Goal: Task Accomplishment & Management: Complete application form

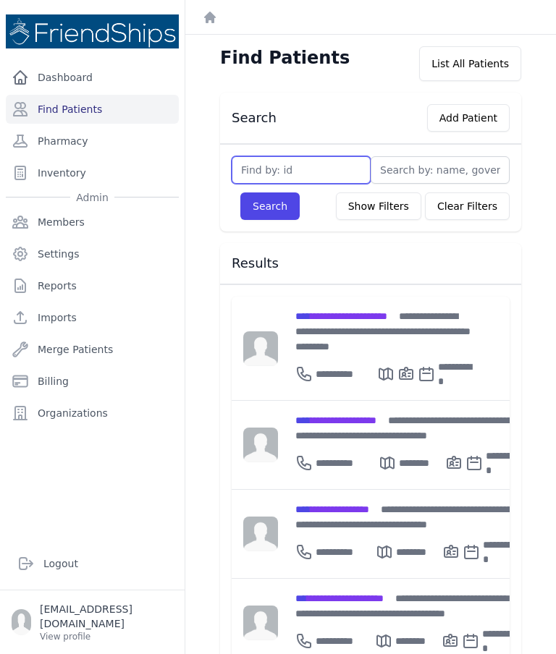
click at [297, 180] on input "text" at bounding box center [301, 170] width 139 height 28
type input "588"
click at [278, 200] on button "Search" at bounding box center [269, 207] width 59 height 28
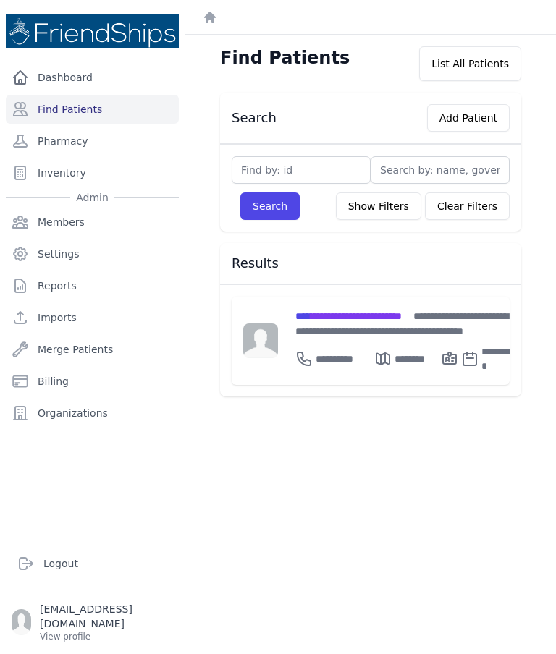
click at [383, 316] on span "**********" at bounding box center [348, 316] width 106 height 10
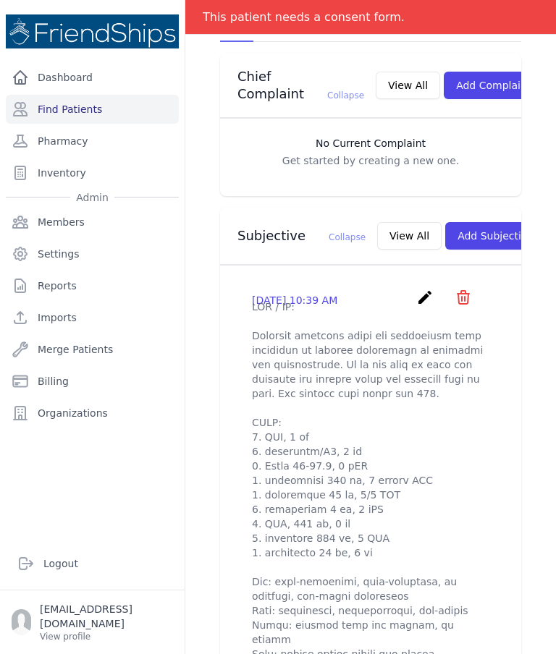
scroll to position [381, 0]
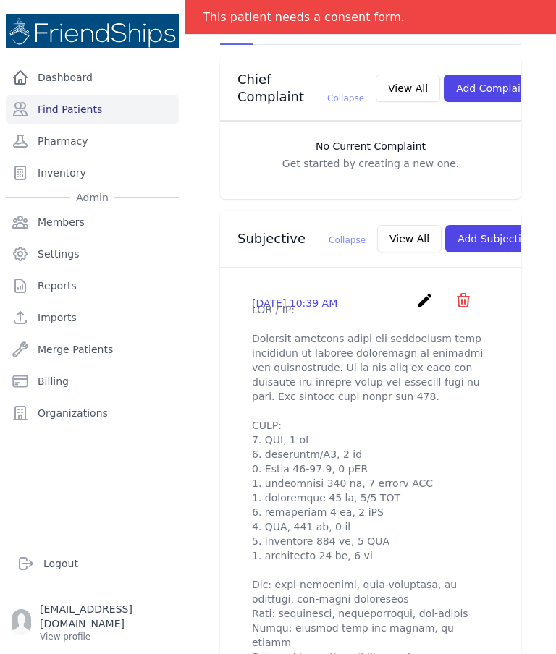
click at [458, 225] on button "Add Subjective" at bounding box center [495, 239] width 101 height 28
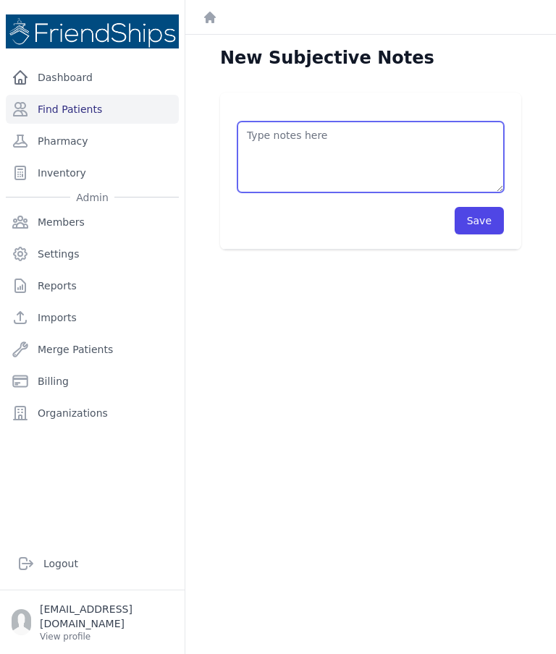
click at [351, 143] on textarea at bounding box center [370, 157] width 266 height 71
paste textarea "Olive leaves with cinnamon sticks and coriander seeds are boiled on the fire, t…"
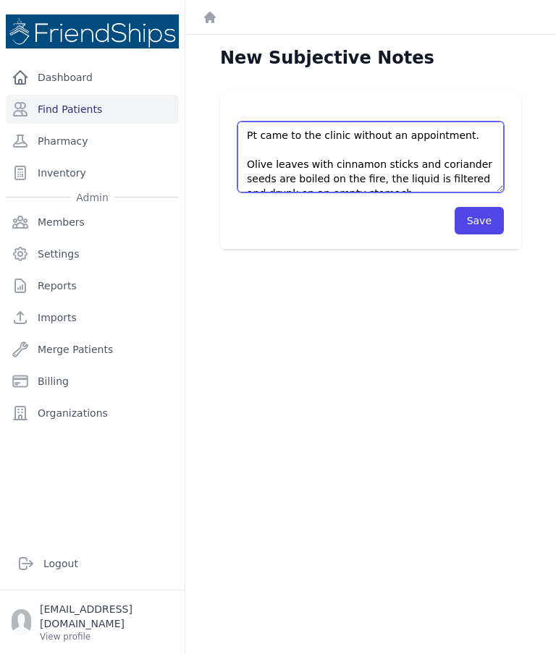
scroll to position [8, 0]
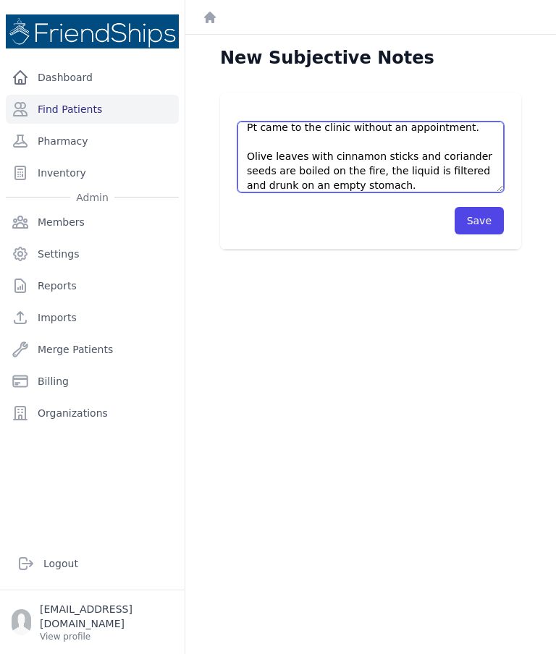
click at [253, 161] on textarea "Pt came to the clinic without an appointment. Olive leaves with cinnamon sticks…" at bounding box center [370, 157] width 266 height 71
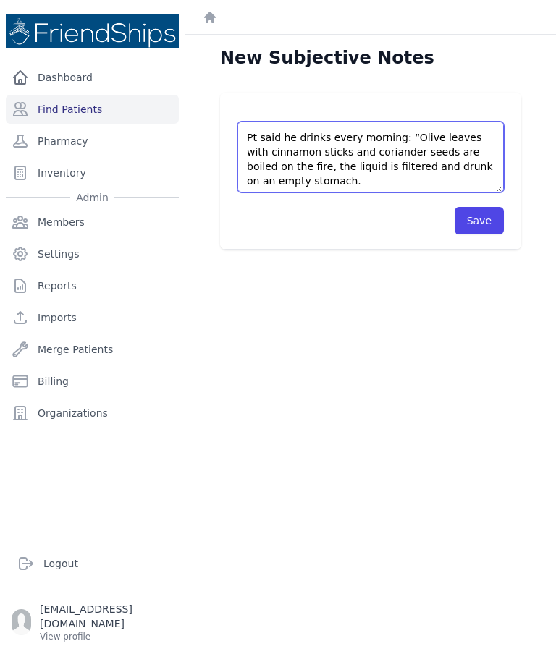
click at [360, 177] on textarea "Pt came to the clinic without an appointment. Pt said he drinks every morning: …" at bounding box center [370, 157] width 266 height 71
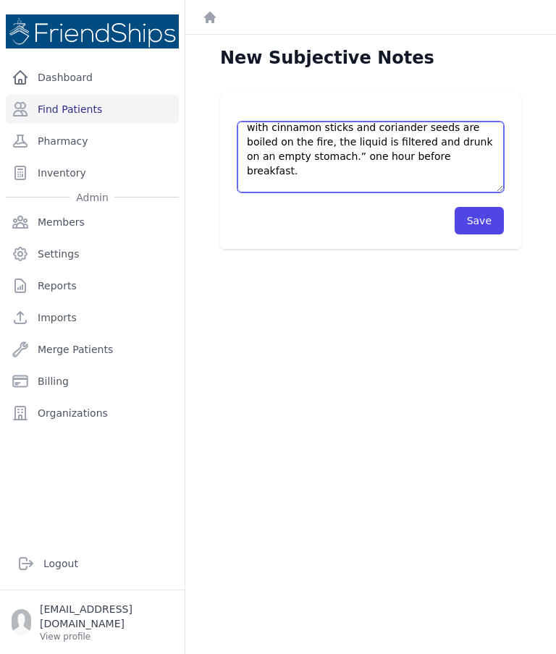
scroll to position [72, 0]
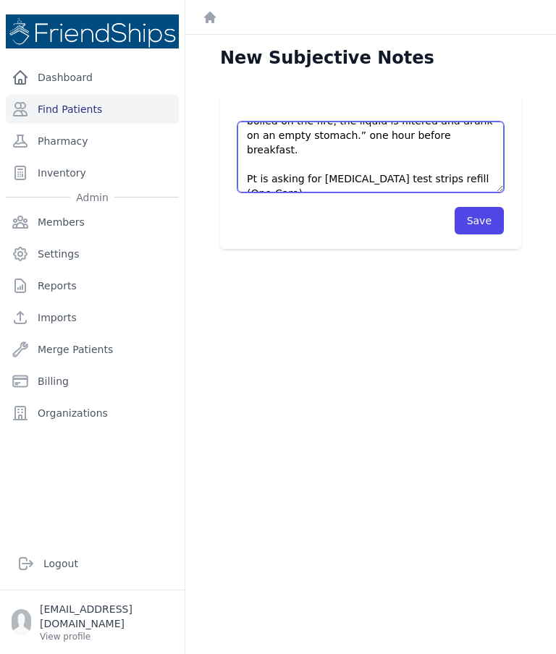
click at [423, 159] on textarea "Pt came to the clinic without an appointment. Pt said he drinks every morning: …" at bounding box center [370, 157] width 266 height 71
type textarea "Pt came to the clinic without an appointment. Pt said he drinks every morning: …"
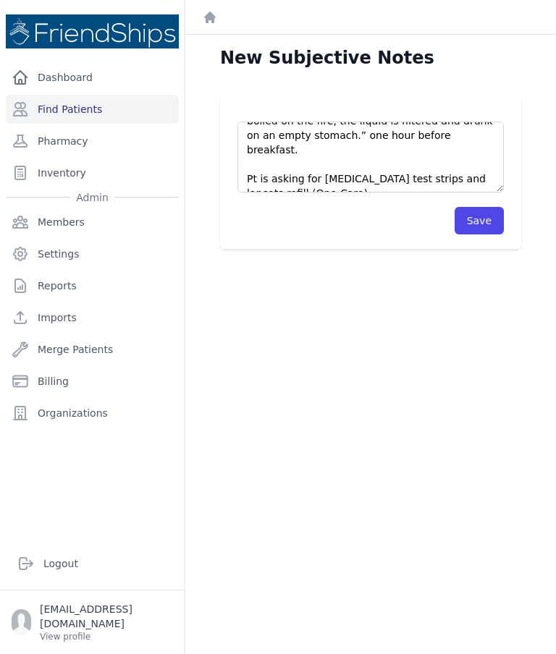
click at [481, 213] on button "Save" at bounding box center [479, 221] width 49 height 28
